Goal: Task Accomplishment & Management: Complete application form

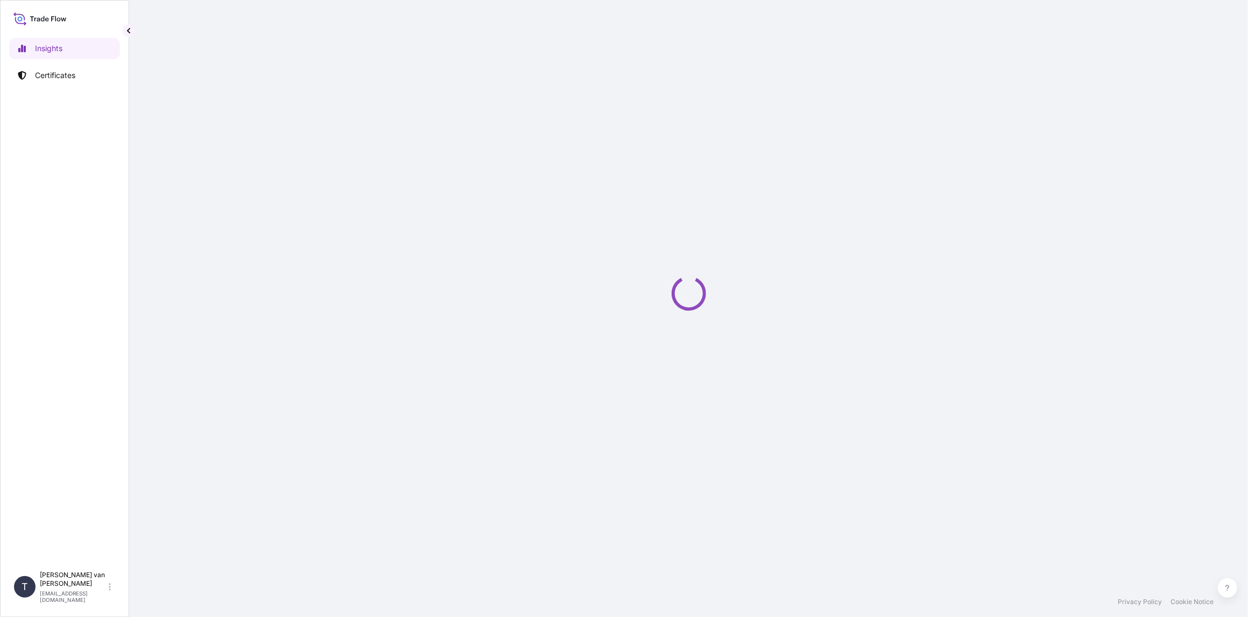
select select "2025"
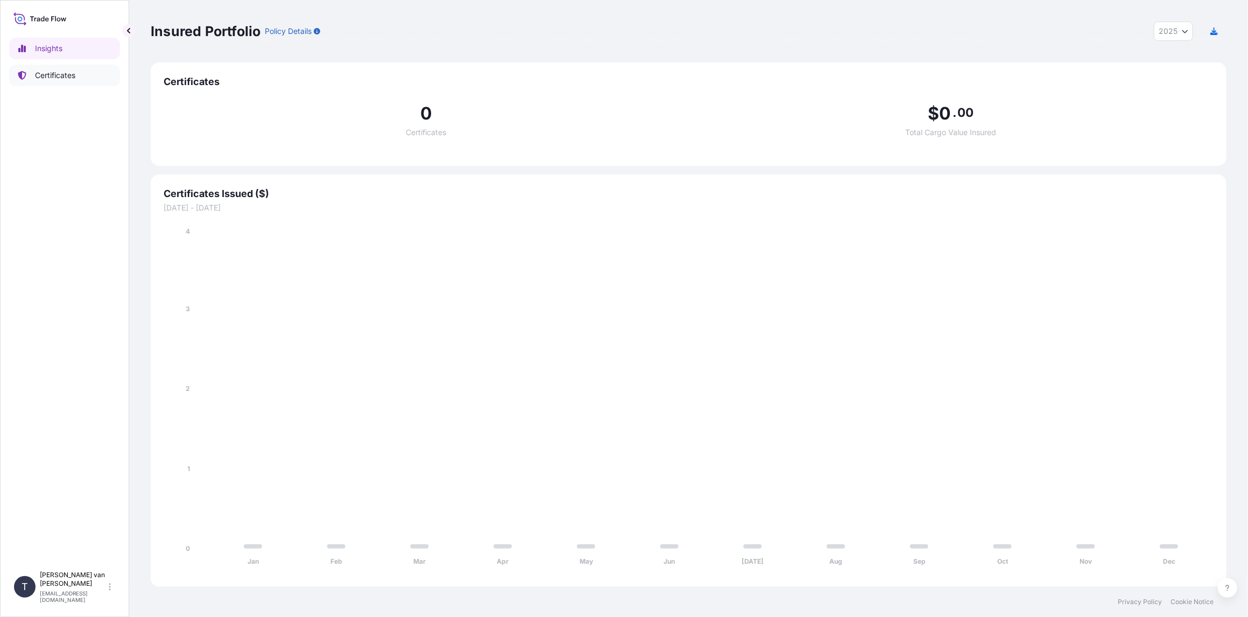
click at [73, 72] on p "Certificates" at bounding box center [55, 75] width 40 height 11
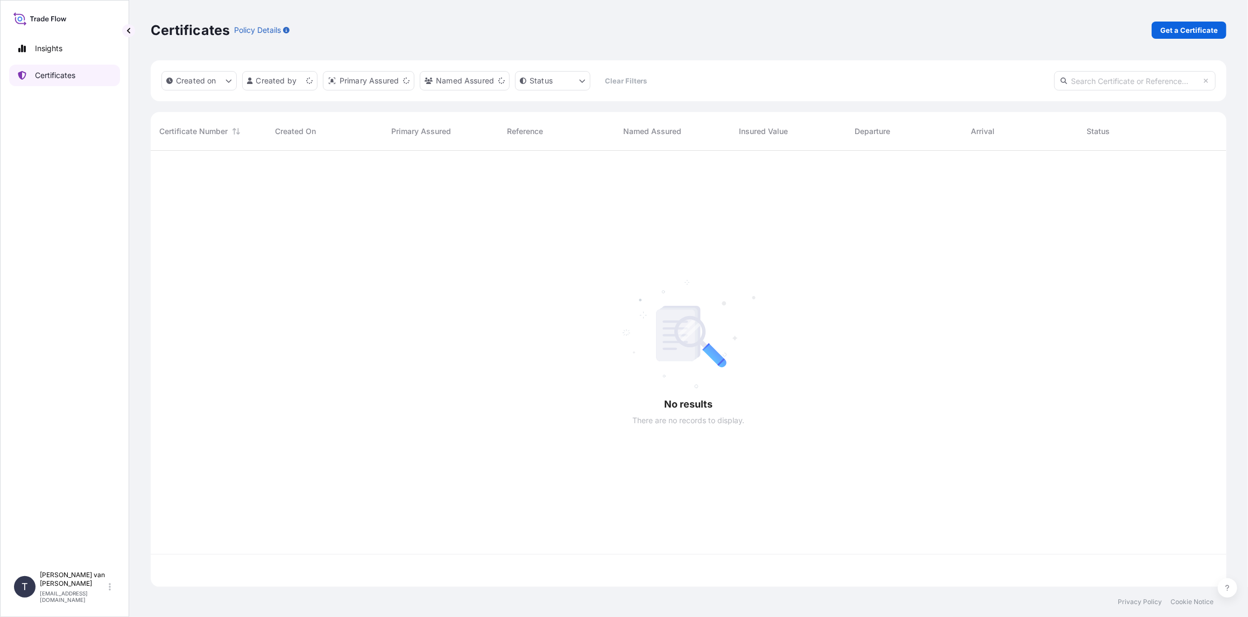
scroll to position [434, 1067]
click at [1180, 31] on p "Get a Certificate" at bounding box center [1189, 30] width 58 height 11
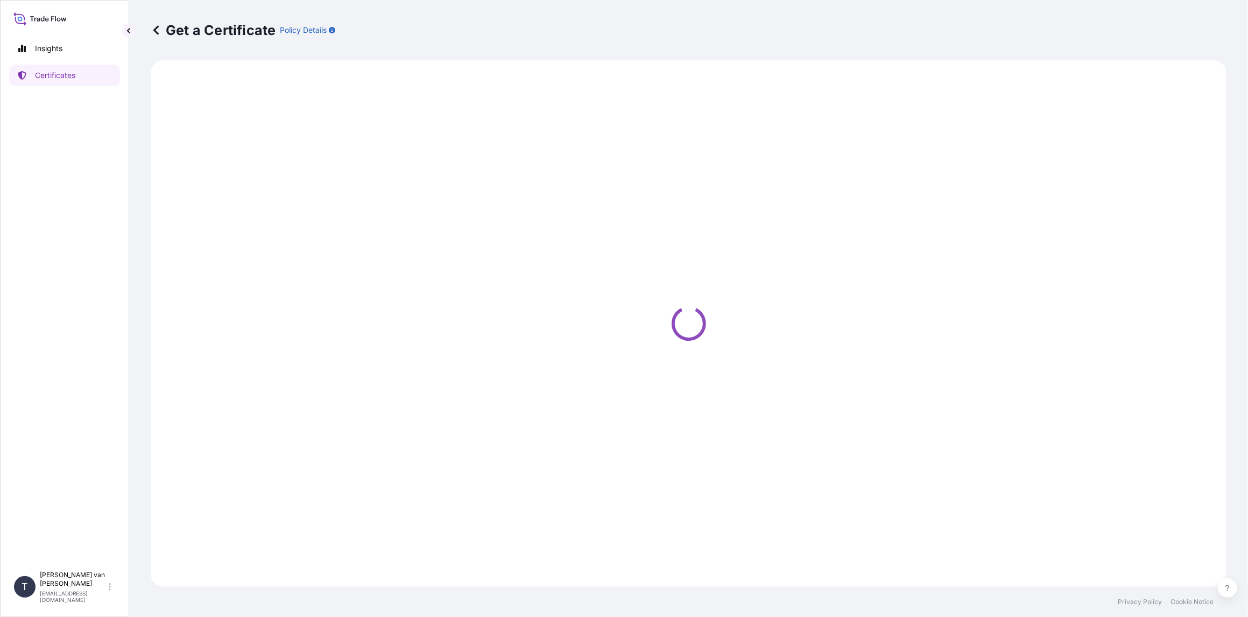
select select "Sea"
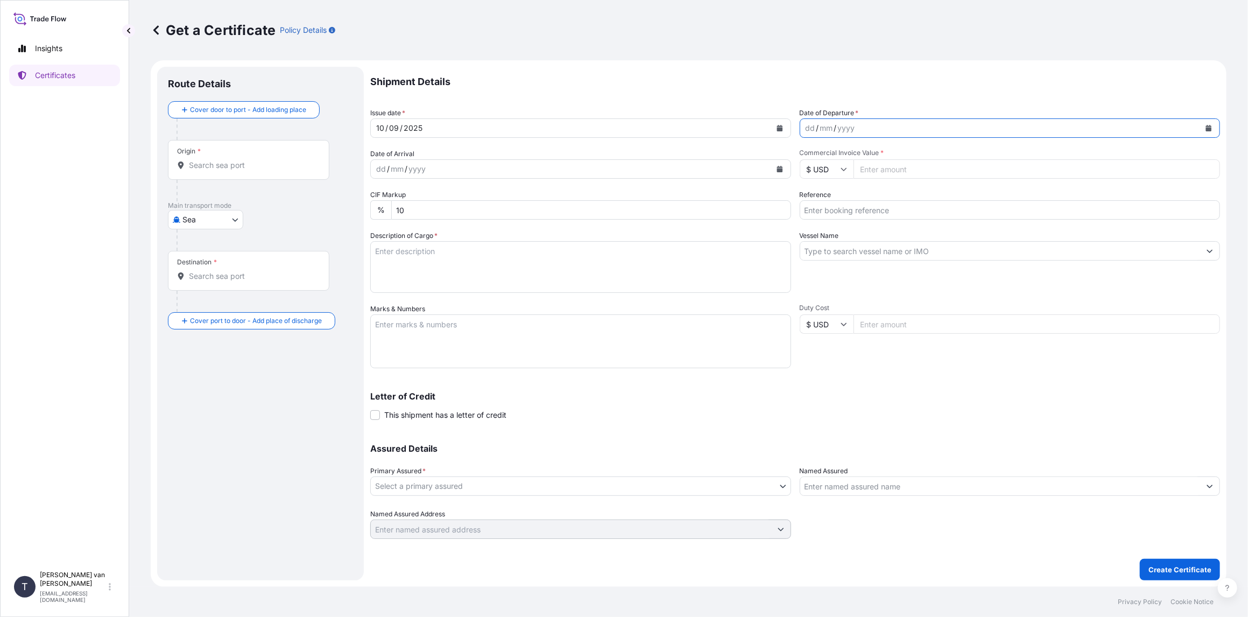
click at [1209, 129] on icon "Calendar" at bounding box center [1209, 128] width 6 height 6
click at [839, 219] on div "9" at bounding box center [838, 218] width 19 height 19
click at [905, 168] on input "Commercial Invoice Value *" at bounding box center [1036, 168] width 367 height 19
type input "30750"
click at [842, 167] on icon at bounding box center [844, 169] width 6 height 6
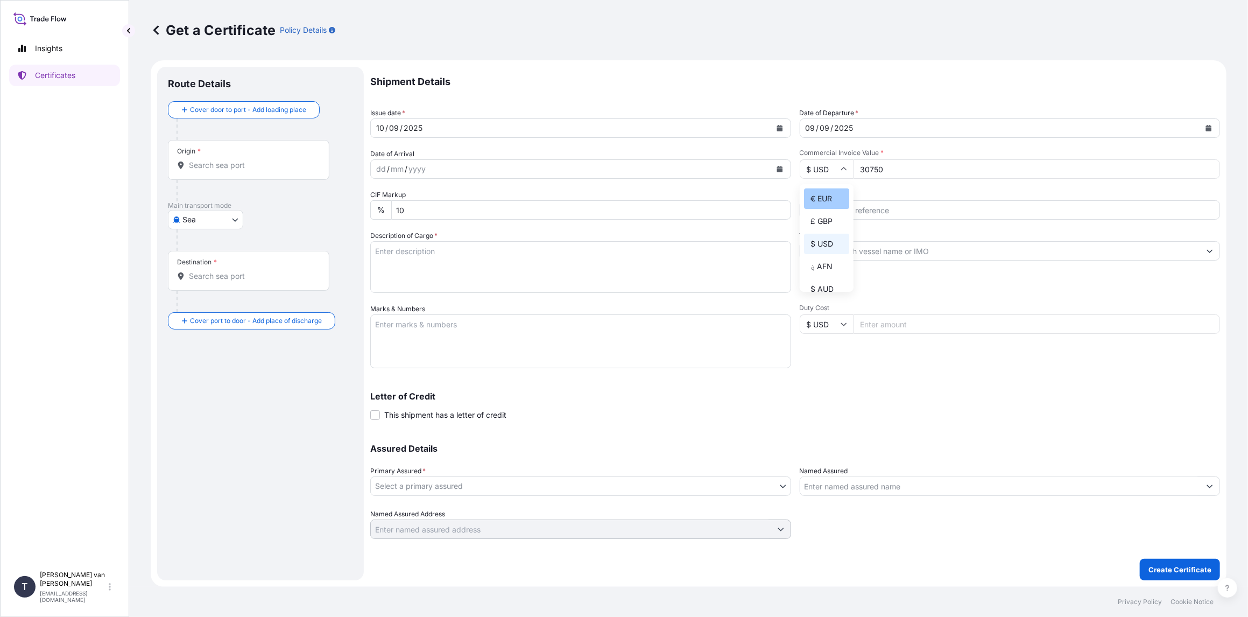
click at [830, 198] on div "€ EUR" at bounding box center [826, 198] width 45 height 20
type input "€ EUR"
click at [848, 214] on input "Reference" at bounding box center [1010, 209] width 421 height 19
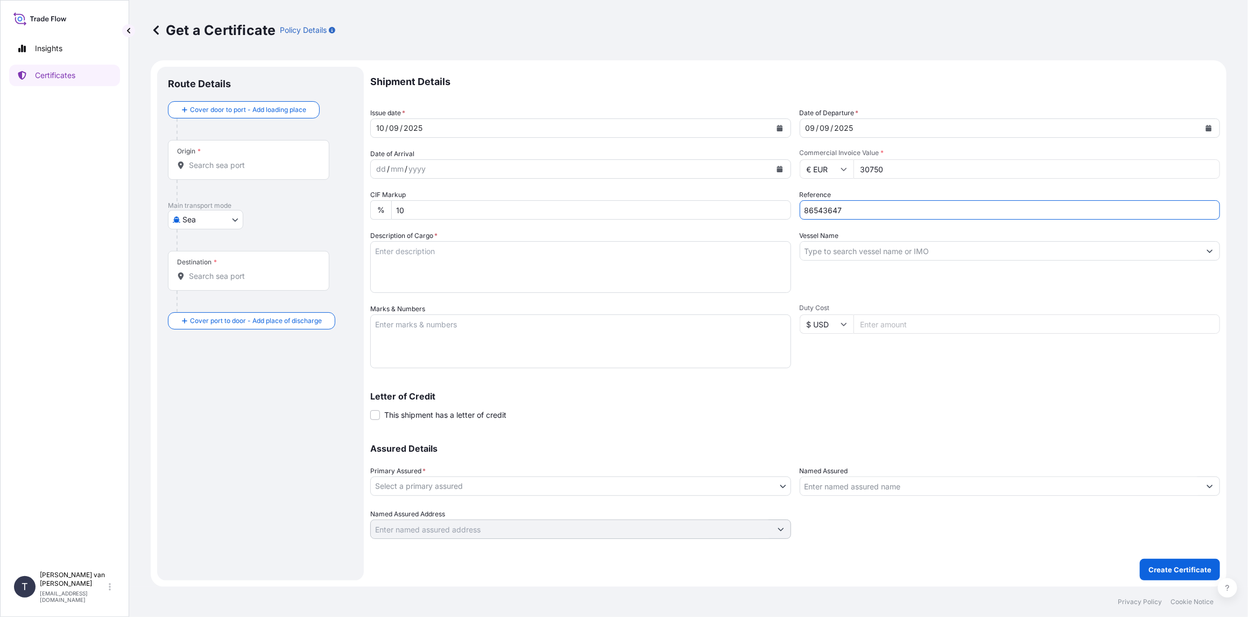
type input "86543647"
drag, startPoint x: 839, startPoint y: 236, endPoint x: 835, endPoint y: 255, distance: 19.7
click at [838, 237] on label "Vessel Name" at bounding box center [819, 235] width 39 height 11
click at [838, 241] on input "Vessel Name" at bounding box center [1000, 250] width 400 height 19
click at [835, 255] on input "Vessel Name" at bounding box center [1000, 250] width 400 height 19
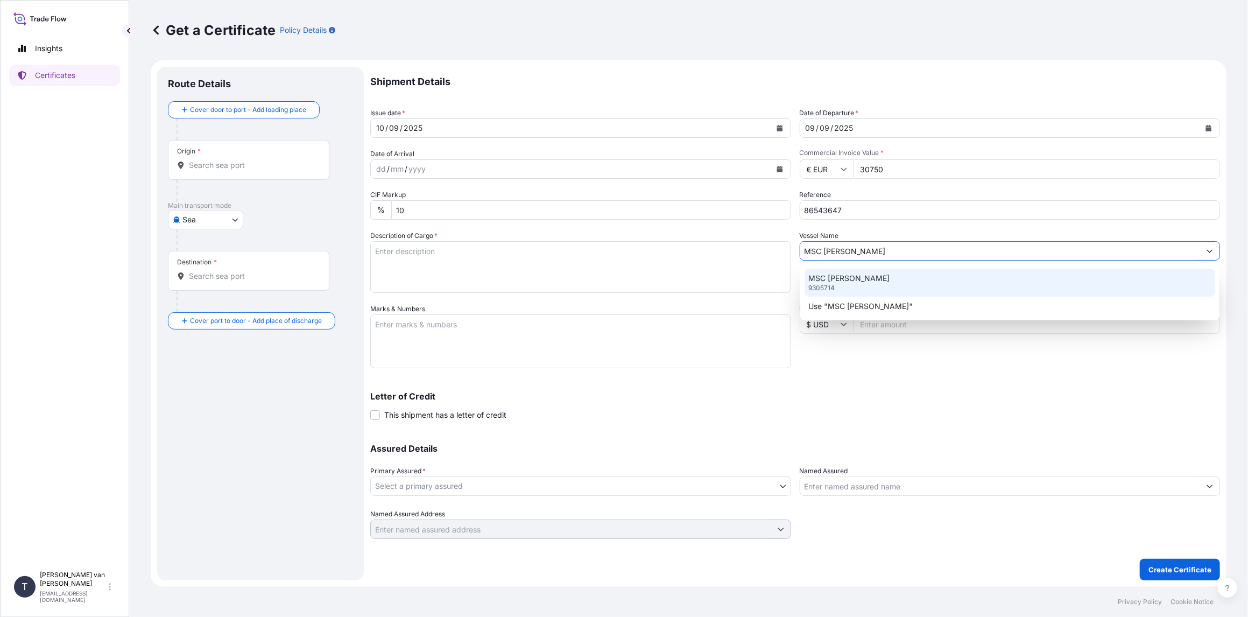
click at [821, 278] on p "MSC INES" at bounding box center [849, 278] width 81 height 11
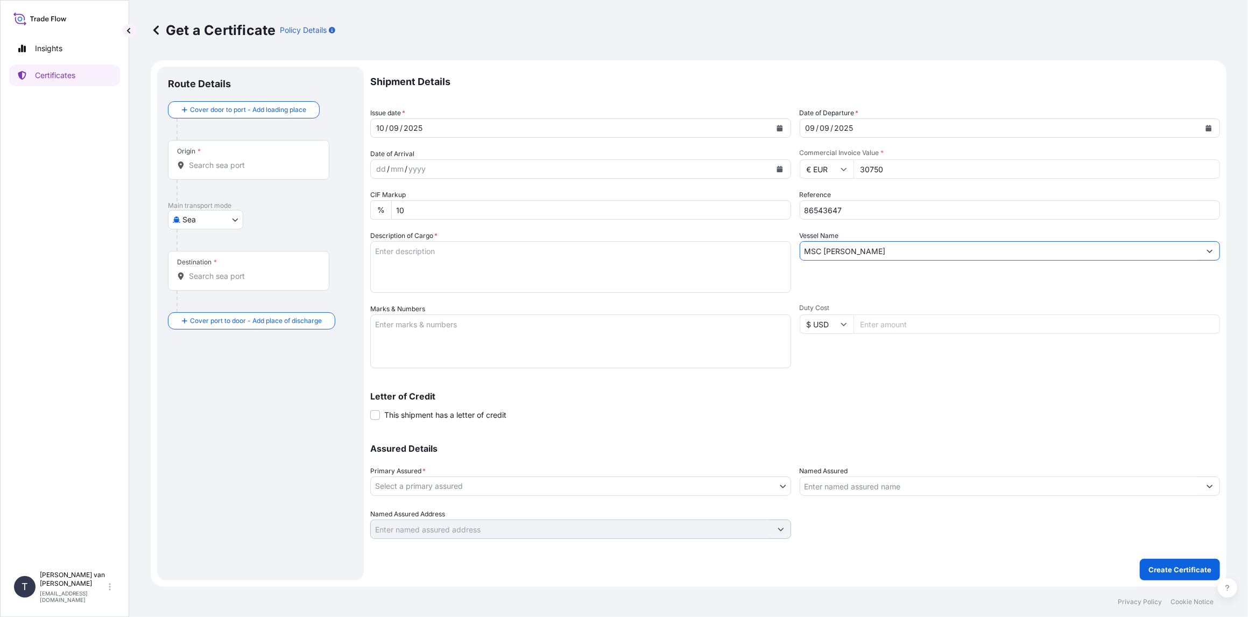
type input "MSC INES"
click at [408, 256] on textarea "Description of Cargo *" at bounding box center [580, 267] width 421 height 52
click at [419, 253] on textarea "1x 40ft container containing: 1000 bags x 25 kg Resistamyl 348 = 25.000 kg" at bounding box center [580, 267] width 421 height 52
drag, startPoint x: 434, startPoint y: 248, endPoint x: 398, endPoint y: 250, distance: 35.6
click at [398, 250] on textarea "1x 40ft container containing: 1000 bags x 25 kg Resistamyl 348 = 25.000 kg" at bounding box center [580, 267] width 421 height 52
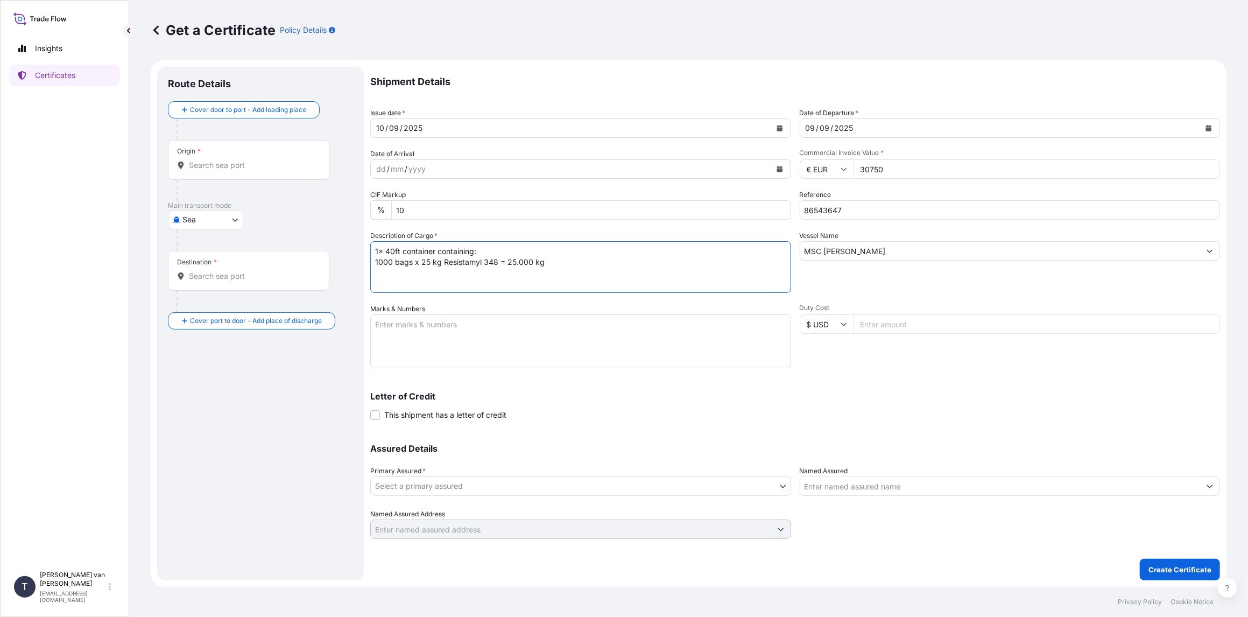
click at [432, 256] on textarea "1x 40ft container containing: 1000 bags x 25 kg Resistamyl 348 = 25.000 kg" at bounding box center [580, 267] width 421 height 52
drag, startPoint x: 435, startPoint y: 251, endPoint x: 278, endPoint y: 247, distance: 157.2
click at [278, 247] on form "Route Details Cover door to port - Add loading place Place of loading Road / In…" at bounding box center [689, 323] width 1076 height 526
type textarea "1x 40ft container containing: 1000 bags x 25 kg Resistamyl 348 = 25.000 kg"
click at [383, 323] on textarea "Marks & Numbers" at bounding box center [580, 341] width 421 height 54
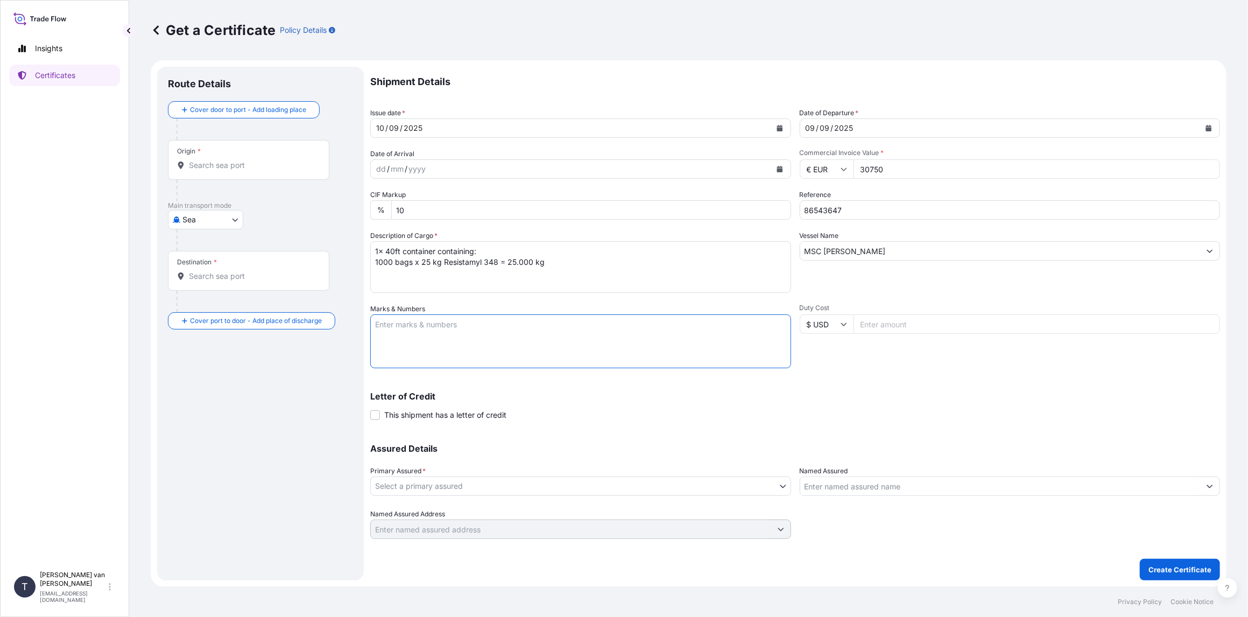
paste textarea "1x 40ft container"
type textarea "1x 40ft container: CONTAINER: SEAL: FFAU3769687 00101687 DO: 86543647 PO: 99202…"
click at [426, 491] on body "Insights Certificates T Tim van t Hoenderdaal logistics@tmalogistics.nl Get a C…" at bounding box center [624, 308] width 1248 height 617
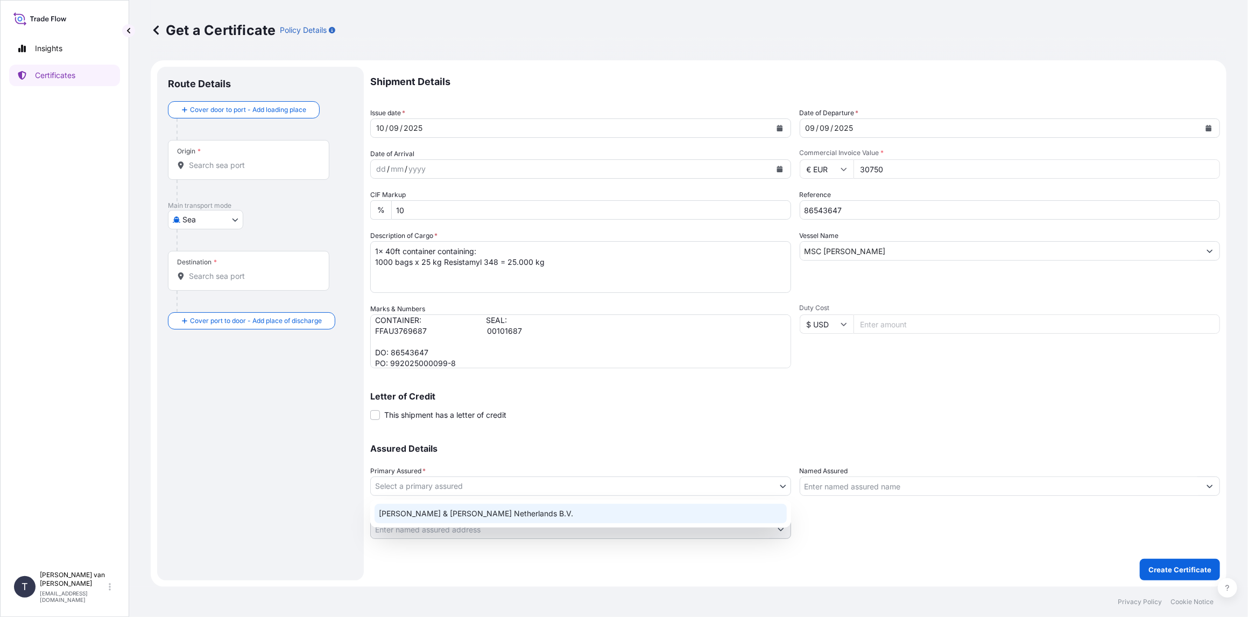
click at [425, 508] on div "Tate & Lyle Netherlands B.V." at bounding box center [581, 513] width 412 height 19
select select "31666"
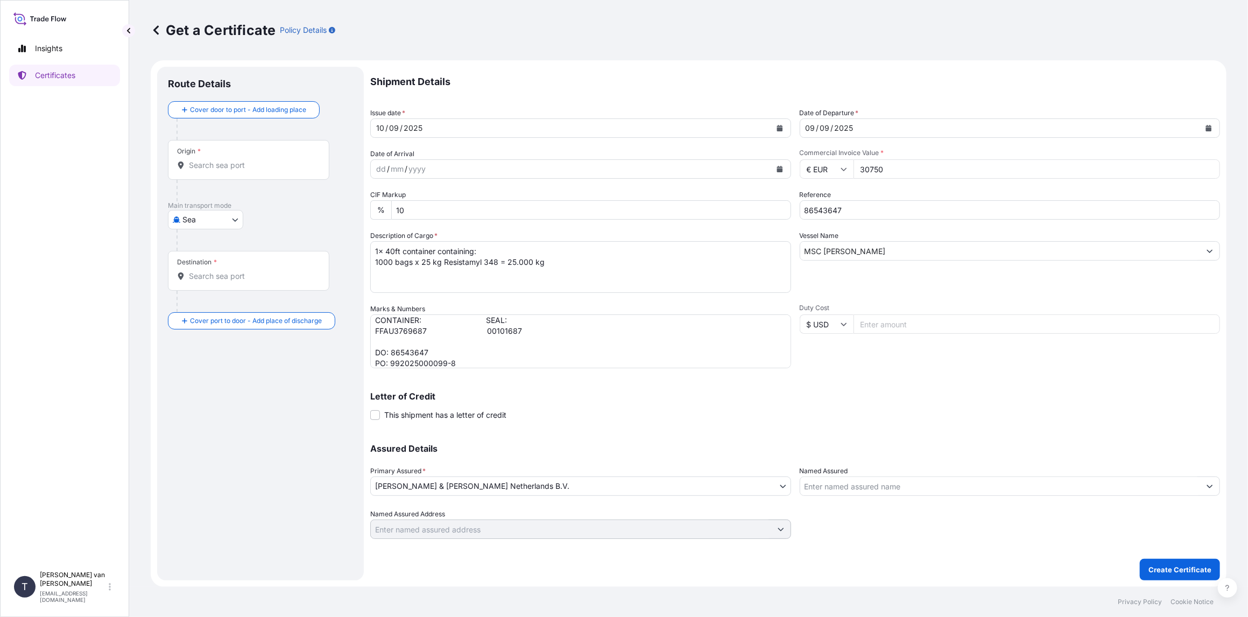
click at [225, 174] on div "Origin *" at bounding box center [248, 160] width 161 height 40
click at [225, 171] on input "Origin *" at bounding box center [252, 165] width 127 height 11
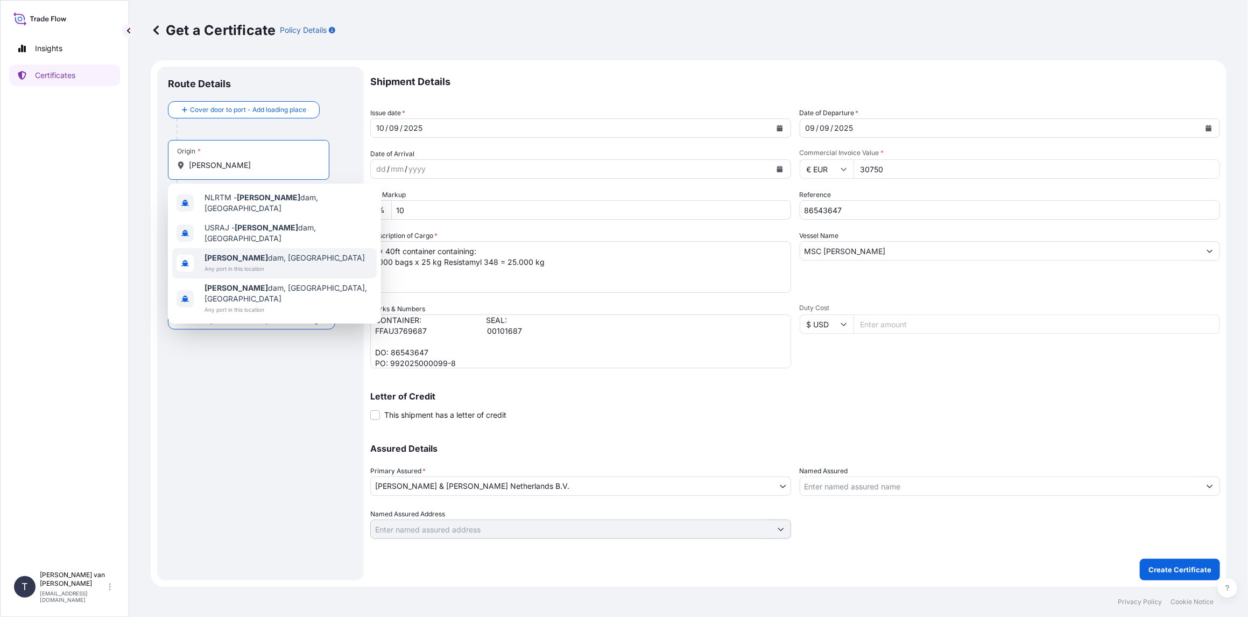
click at [237, 263] on span "Any port in this location" at bounding box center [284, 268] width 160 height 11
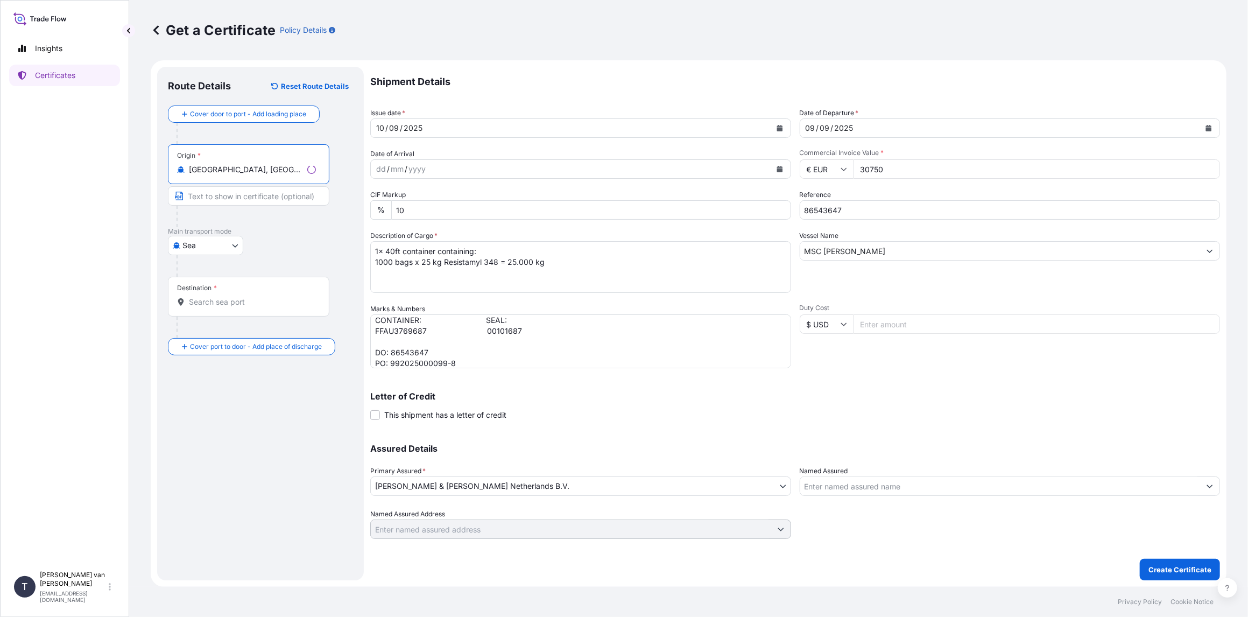
type input "Rotterdam, Netherlands"
click at [237, 299] on input "Destination *" at bounding box center [252, 301] width 127 height 11
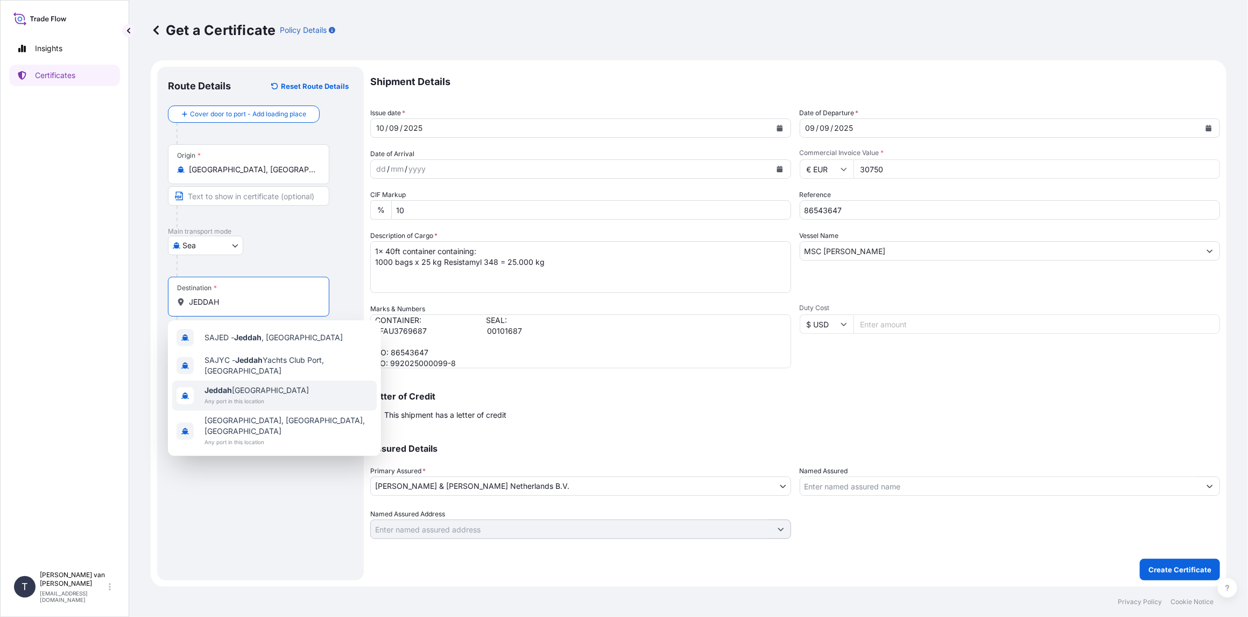
click at [251, 389] on span "Jeddah Saudi Arabia" at bounding box center [256, 390] width 104 height 11
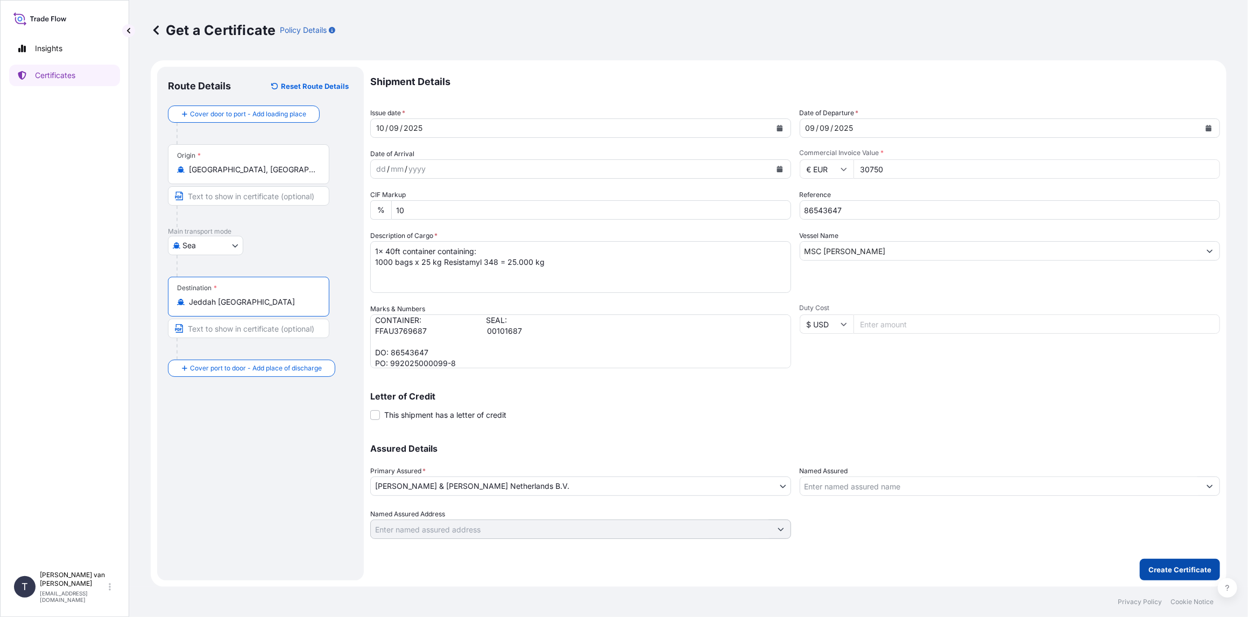
type input "Jeddah Saudi Arabia"
click at [1168, 569] on p "Create Certificate" at bounding box center [1179, 569] width 63 height 11
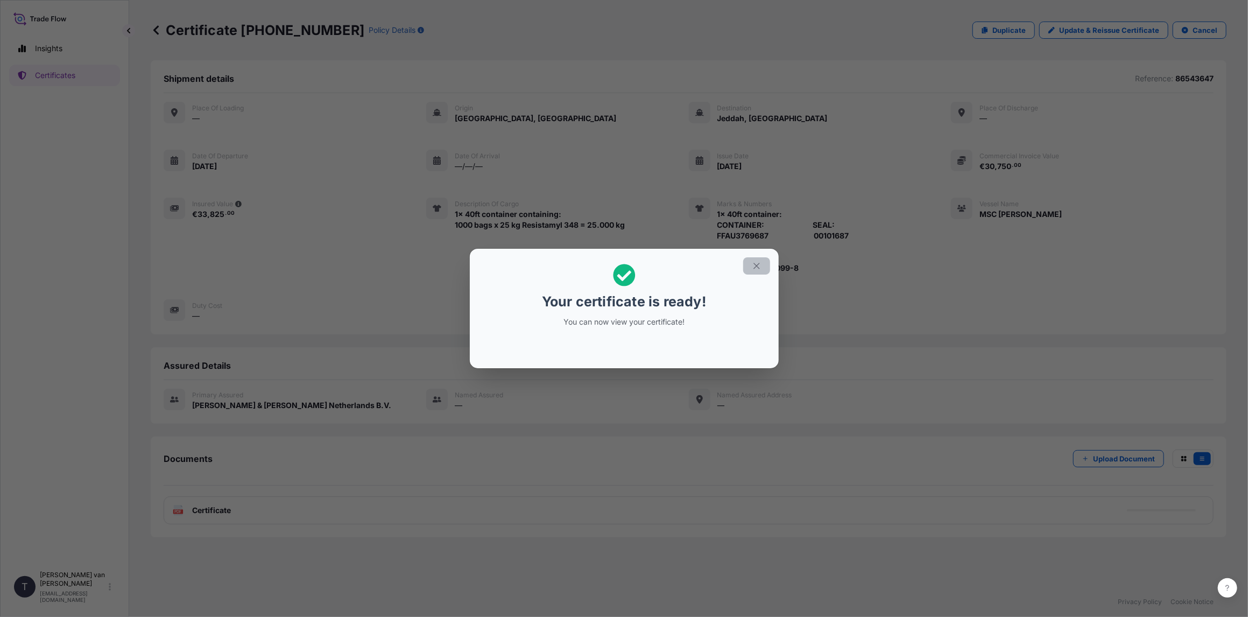
click at [758, 262] on icon "button" at bounding box center [757, 266] width 10 height 10
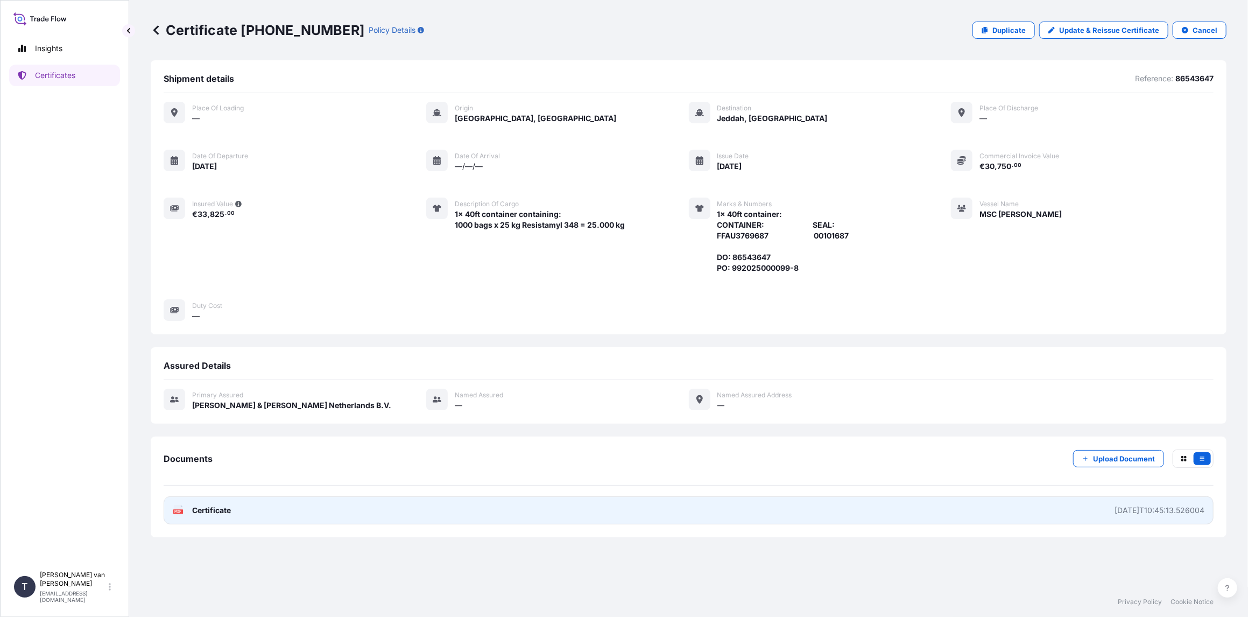
click at [218, 507] on span "Certificate" at bounding box center [211, 510] width 39 height 11
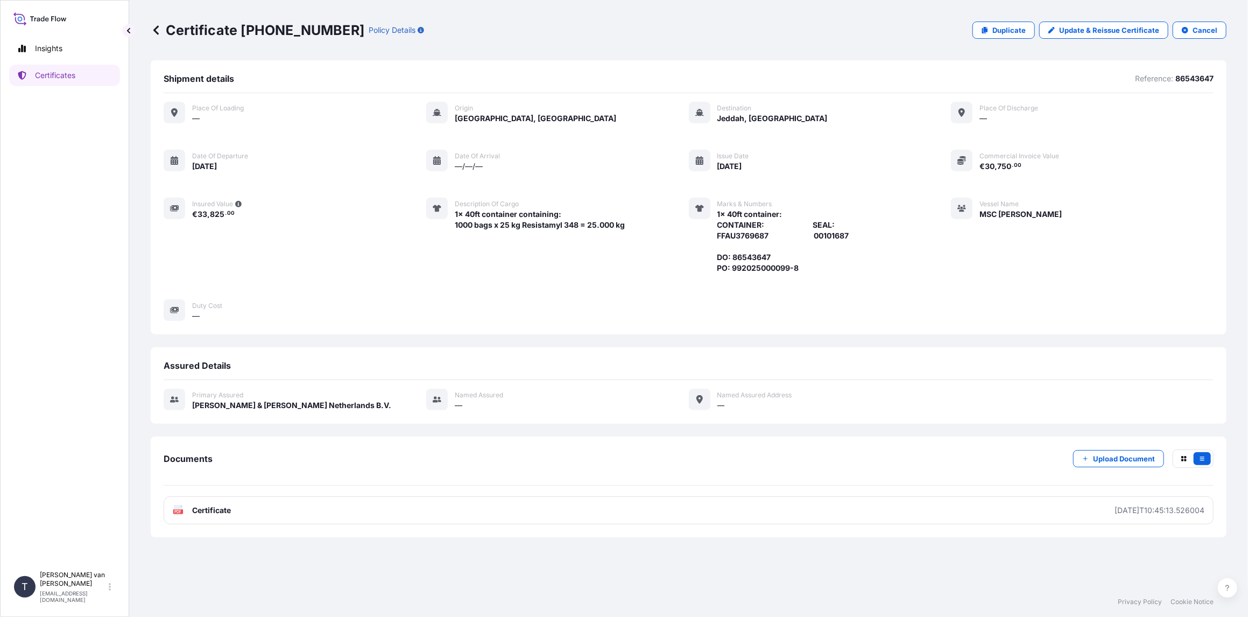
click at [320, 25] on p "Certificate 31666-479-1" at bounding box center [258, 30] width 214 height 17
drag, startPoint x: 324, startPoint y: 31, endPoint x: 242, endPoint y: 28, distance: 82.9
click at [242, 28] on p "Certificate 31666-479-1" at bounding box center [258, 30] width 214 height 17
copy p "31666-479-1"
